Goal: Navigation & Orientation: Find specific page/section

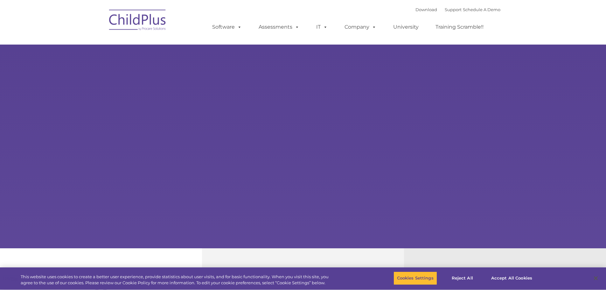
type input ""
select select "MEDIUM"
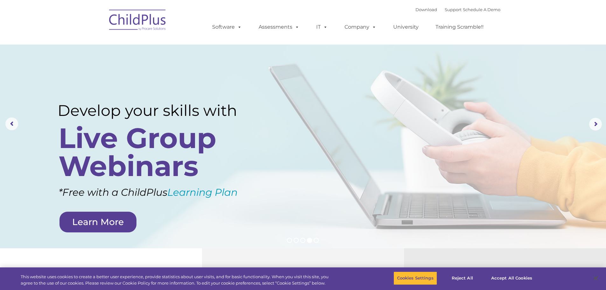
click at [129, 20] on img at bounding box center [138, 21] width 64 height 32
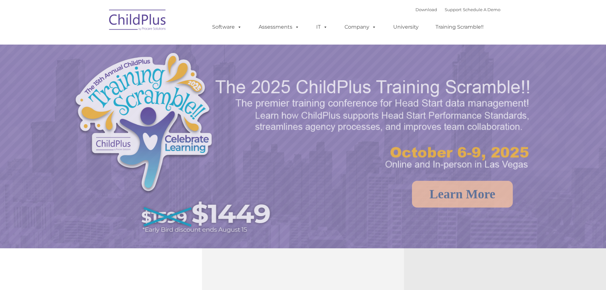
select select "MEDIUM"
